Goal: Find specific page/section: Find specific page/section

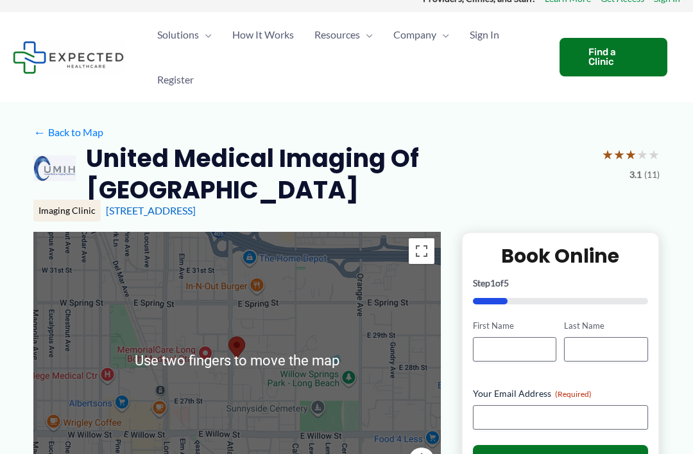
scroll to position [16, 0]
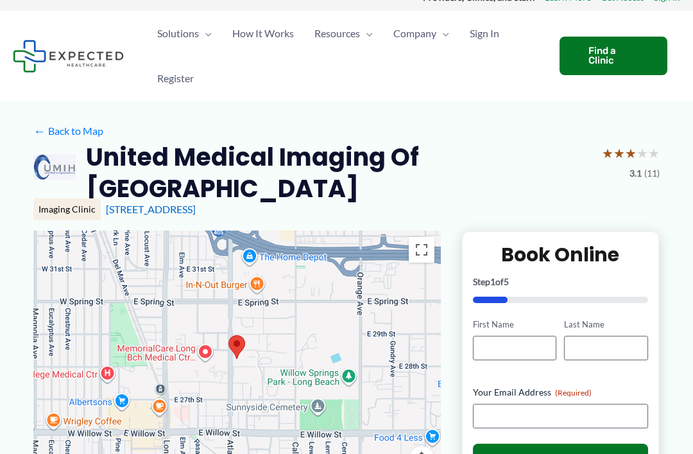
click at [461, 205] on div "[STREET_ADDRESS]" at bounding box center [383, 209] width 554 height 14
click at [347, 374] on div at bounding box center [236, 358] width 407 height 257
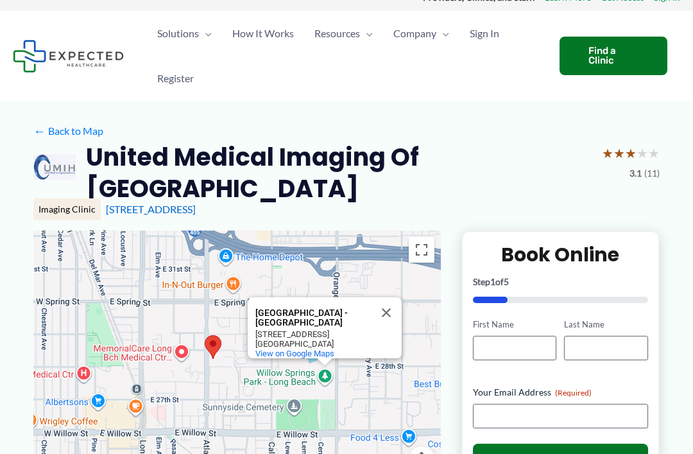
click at [183, 343] on div "[GEOGRAPHIC_DATA] - [GEOGRAPHIC_DATA] [GEOGRAPHIC_DATA] - [GEOGRAPHIC_DATA] [ST…" at bounding box center [236, 358] width 407 height 257
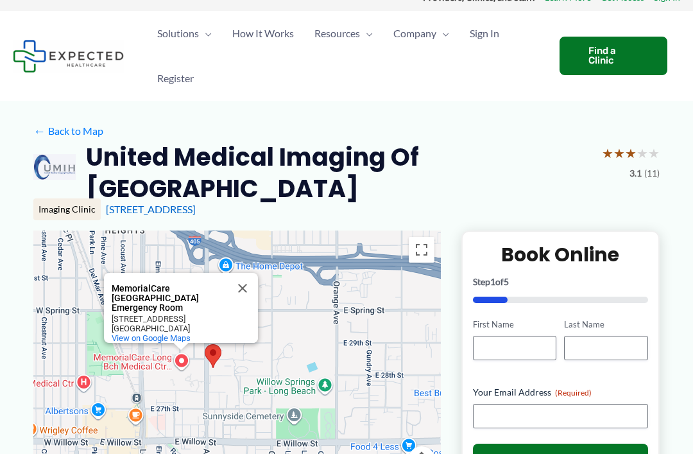
click at [245, 277] on button "Close" at bounding box center [242, 288] width 31 height 31
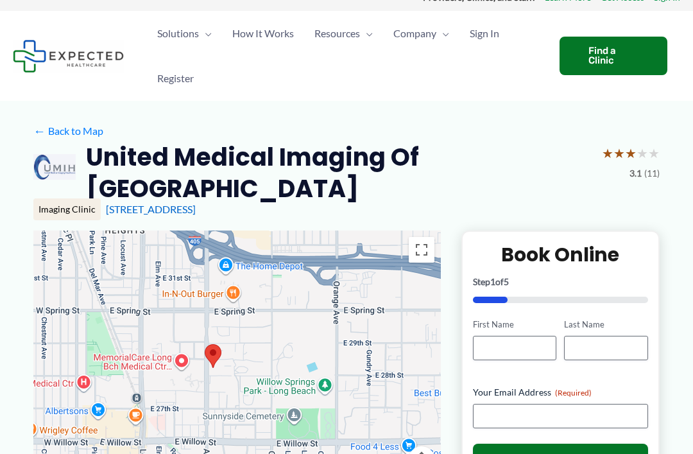
click at [184, 356] on div at bounding box center [236, 358] width 407 height 257
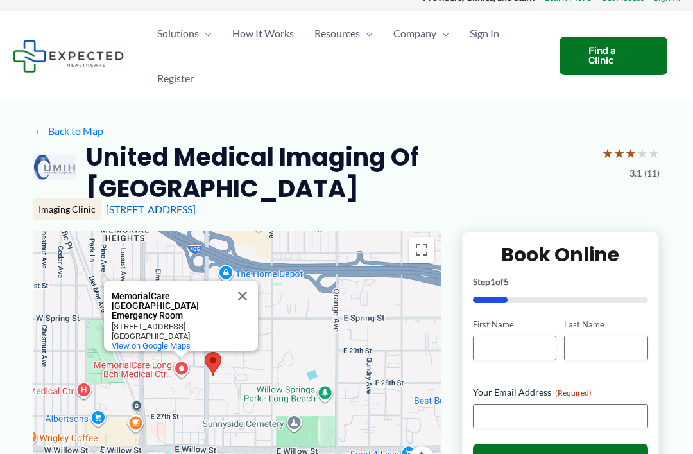
click at [244, 280] on button "Close" at bounding box center [242, 295] width 31 height 31
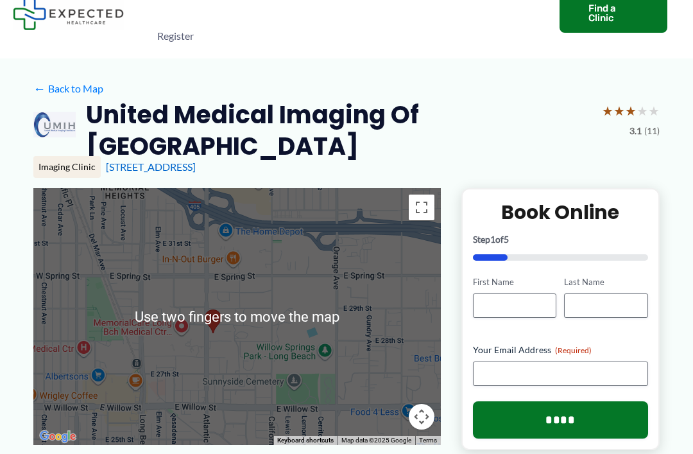
scroll to position [66, 0]
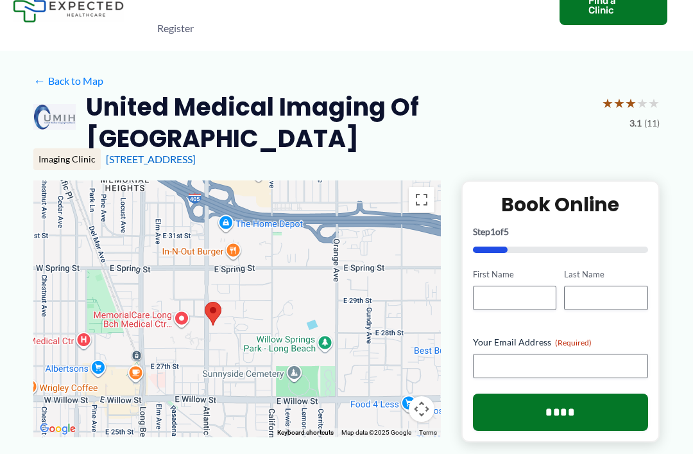
click at [325, 338] on div at bounding box center [236, 308] width 407 height 257
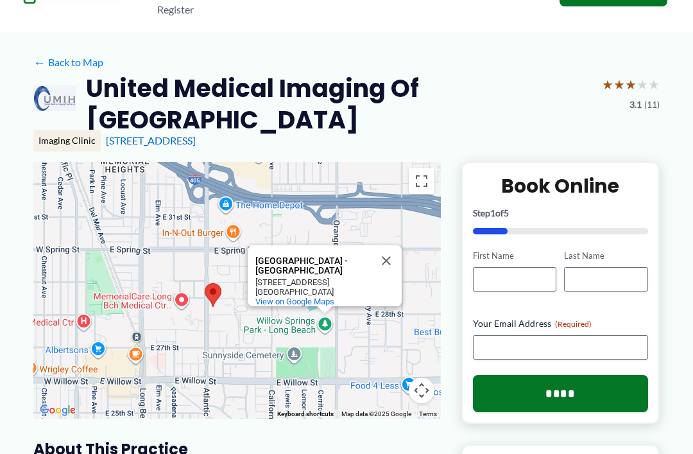
scroll to position [0, 0]
